Goal: Register for event/course

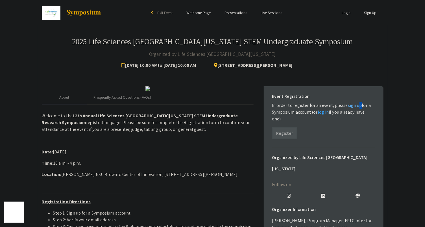
drag, startPoint x: 352, startPoint y: 104, endPoint x: 358, endPoint y: 104, distance: 6.8
click at [358, 104] on link "sign up" at bounding box center [355, 106] width 14 height 6
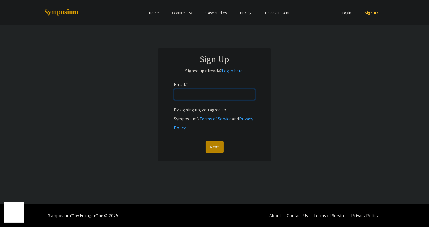
click at [211, 94] on input "Email: *" at bounding box center [214, 94] width 81 height 11
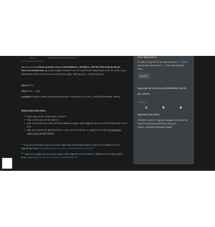
scroll to position [141, 0]
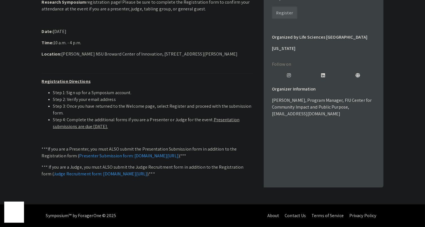
click at [112, 69] on p at bounding box center [148, 65] width 212 height 7
click at [98, 58] on p "Location: [PERSON_NAME] NSU Broward Center of Innovation, [STREET_ADDRESS][PERS…" at bounding box center [148, 54] width 212 height 7
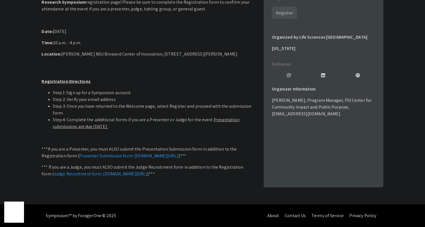
click at [96, 58] on p "Location: [PERSON_NAME] NSU Broward Center of Innovation, [STREET_ADDRESS][PERS…" at bounding box center [148, 54] width 212 height 7
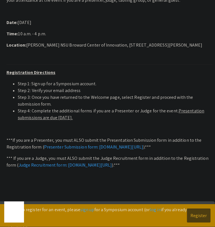
scroll to position [197, 0]
